Goal: Navigation & Orientation: Understand site structure

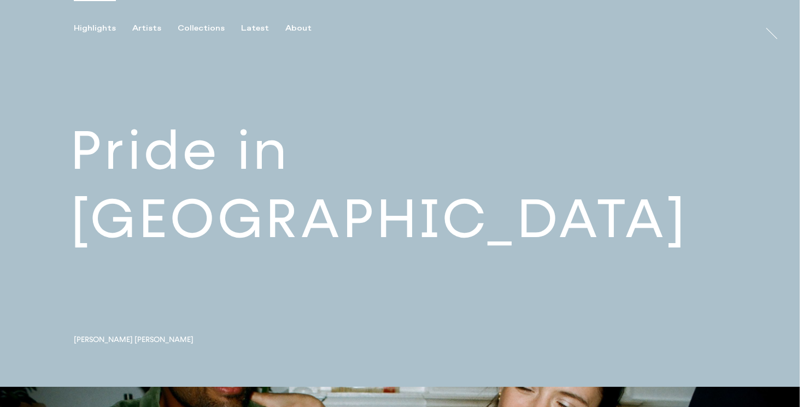
click at [256, 199] on link at bounding box center [400, 193] width 800 height 387
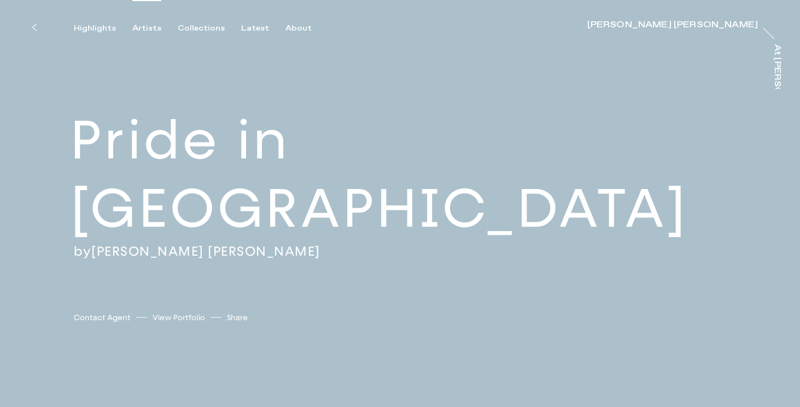
click at [153, 27] on div "Artists" at bounding box center [146, 29] width 29 height 10
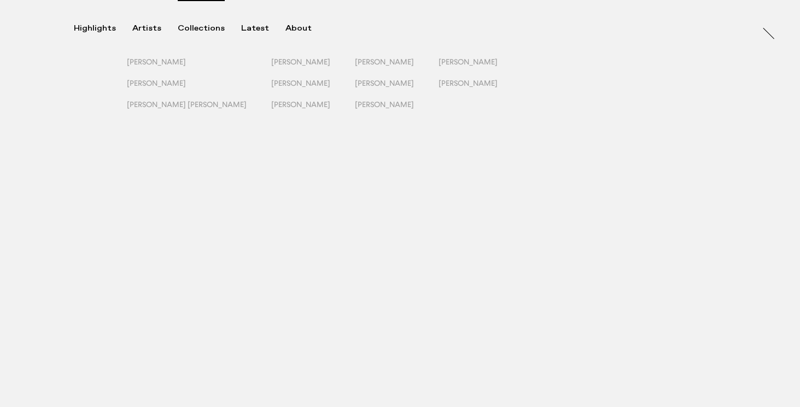
click at [194, 28] on div "Collections" at bounding box center [201, 29] width 47 height 10
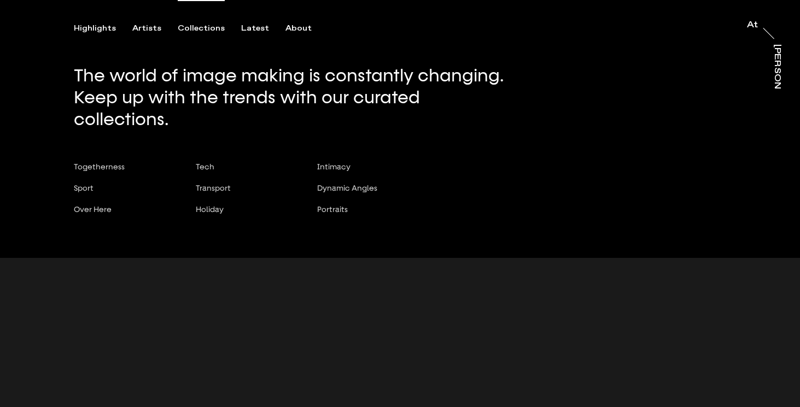
click at [197, 27] on div "Collections" at bounding box center [201, 29] width 47 height 10
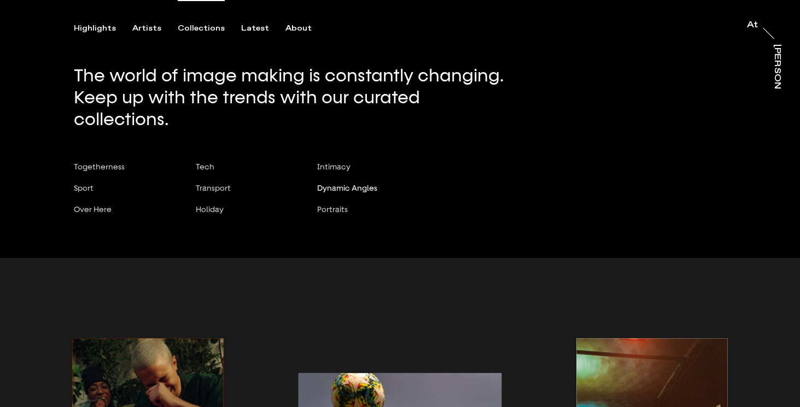
click at [336, 184] on span "Dynamic Angles" at bounding box center [347, 188] width 60 height 9
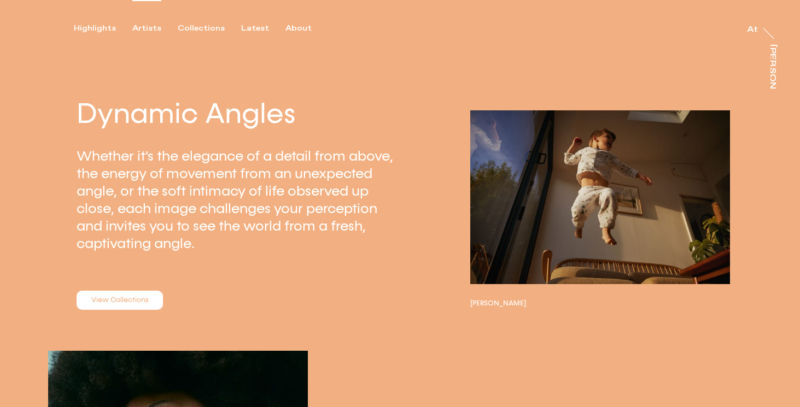
click at [145, 26] on div "Artists" at bounding box center [146, 29] width 29 height 10
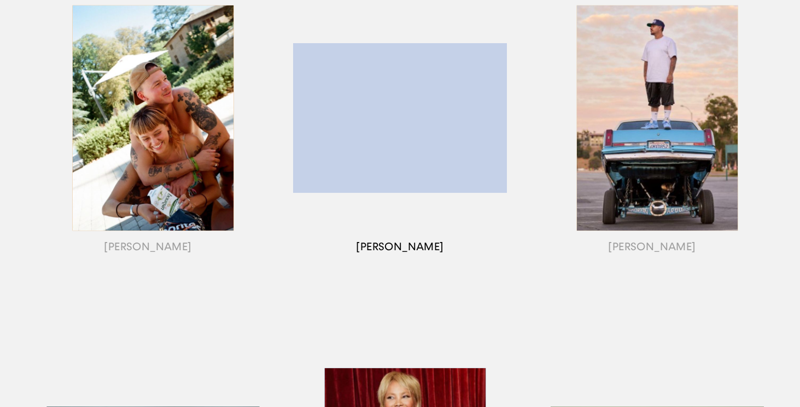
scroll to position [200, 0]
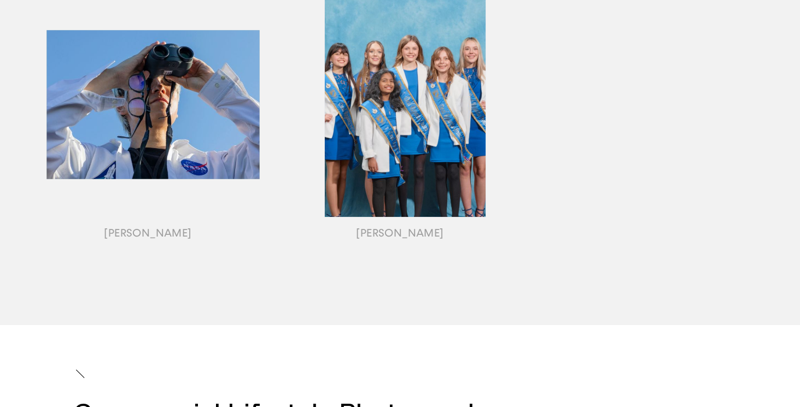
scroll to position [1294, 0]
